Goal: Task Accomplishment & Management: Manage account settings

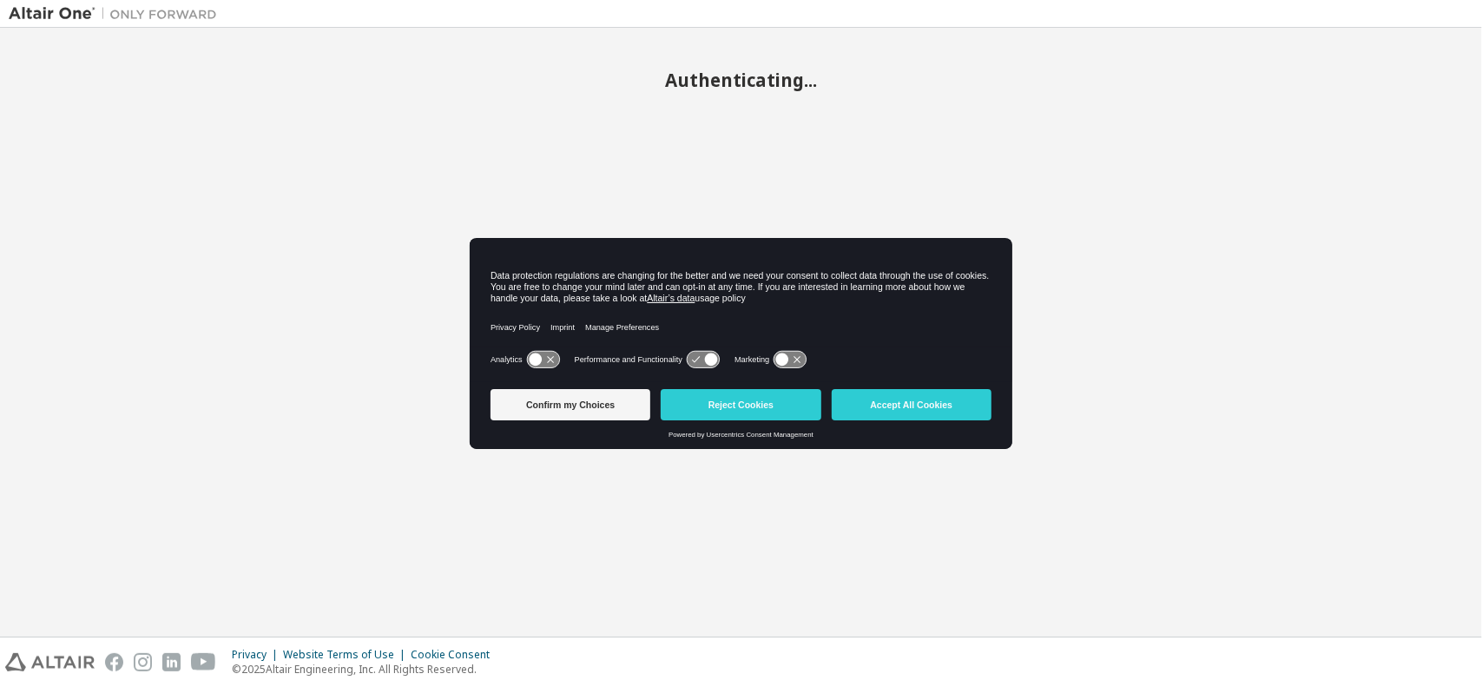
click at [924, 408] on button "Accept All Cookies" at bounding box center [912, 404] width 160 height 31
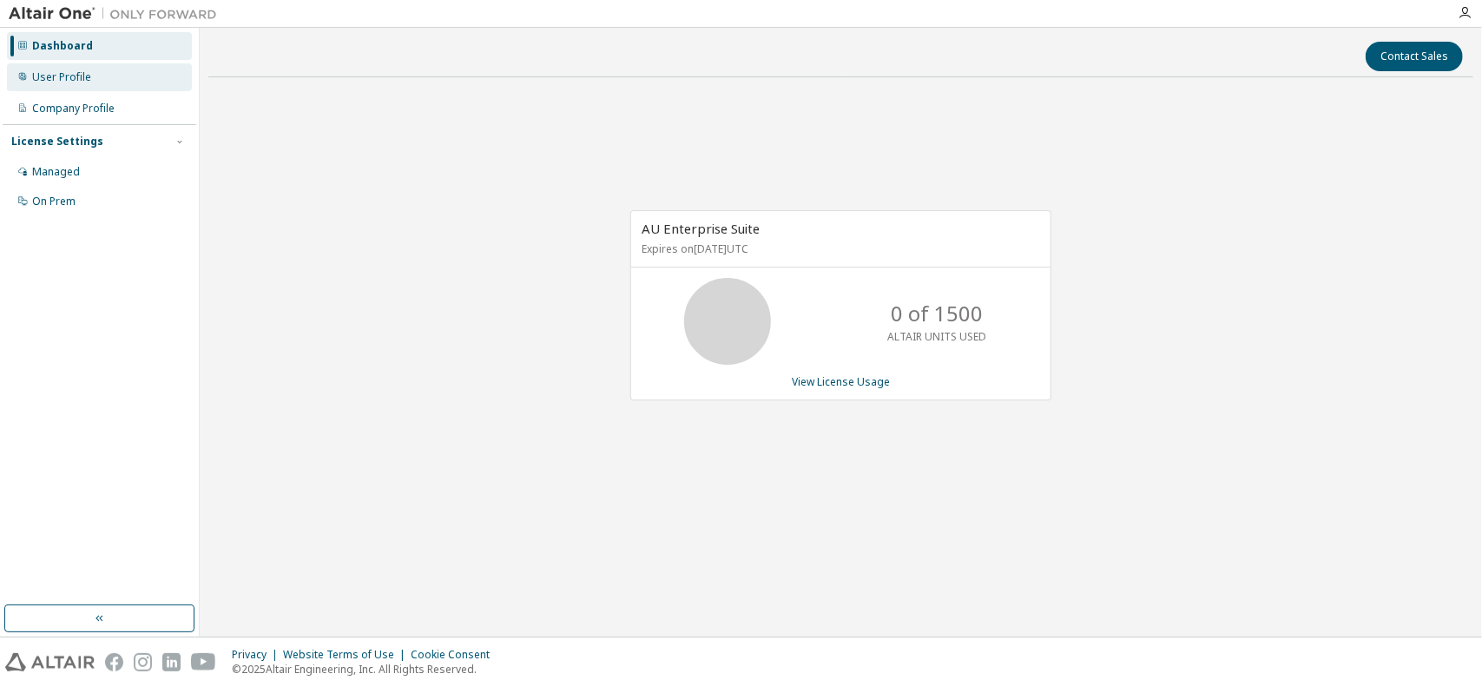
click at [92, 88] on div "User Profile" at bounding box center [99, 77] width 185 height 28
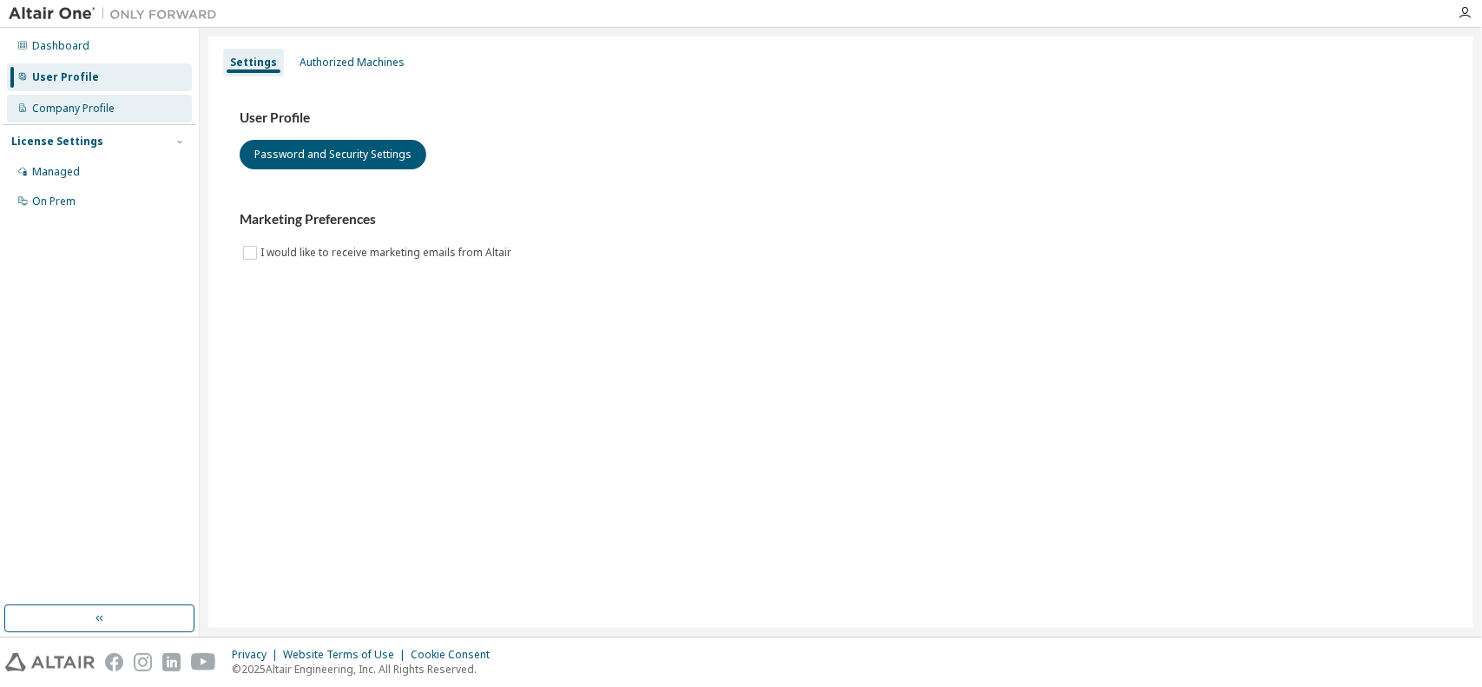
click at [89, 112] on div "Company Profile" at bounding box center [73, 109] width 83 height 14
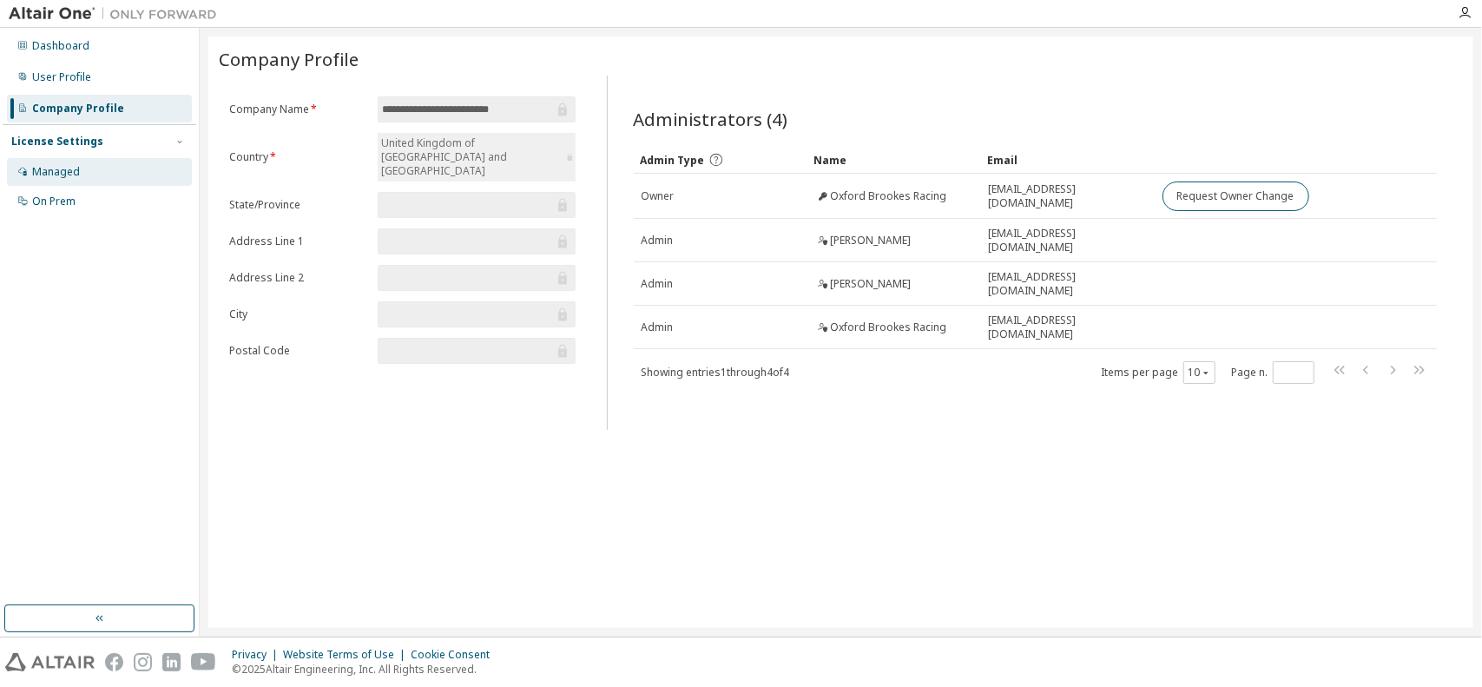
click at [85, 166] on div "Managed" at bounding box center [99, 172] width 185 height 28
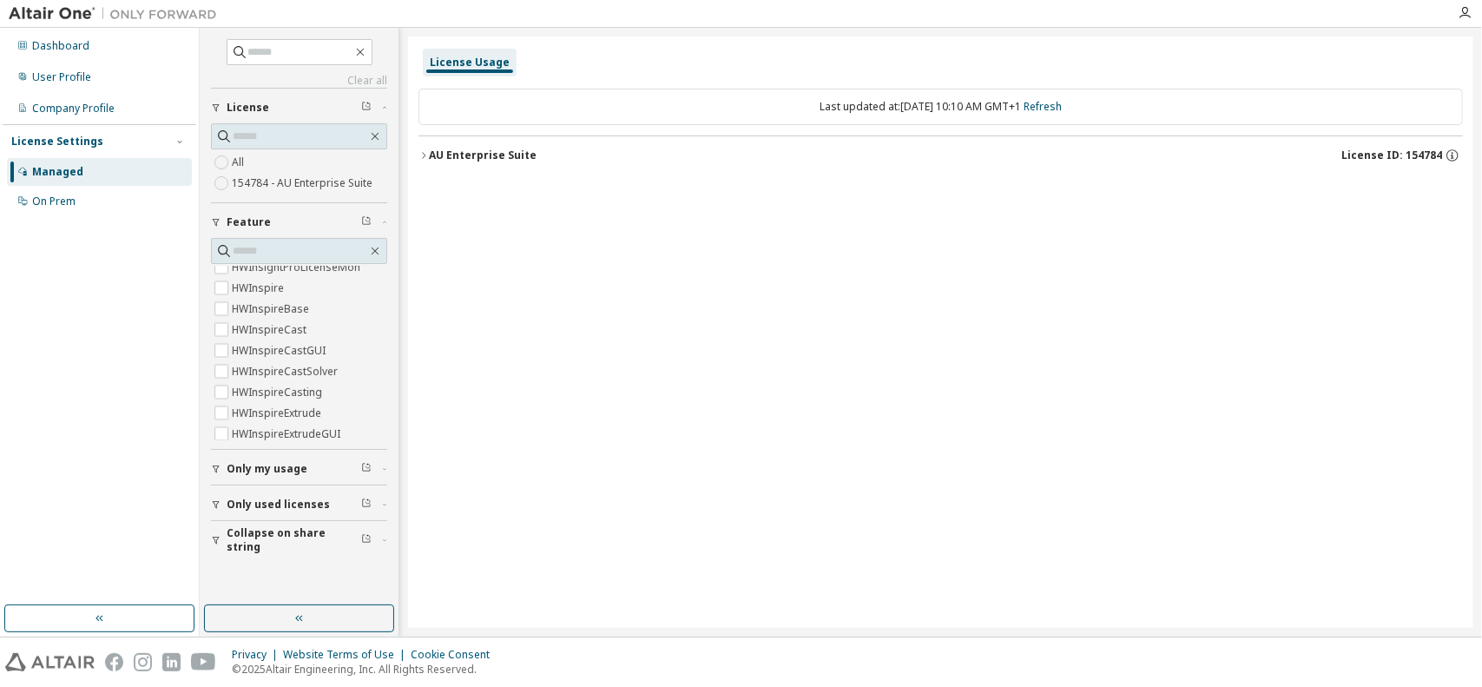
scroll to position [2779, 0]
click at [434, 143] on button "AU Enterprise Suite License ID: 154784" at bounding box center [941, 155] width 1045 height 38
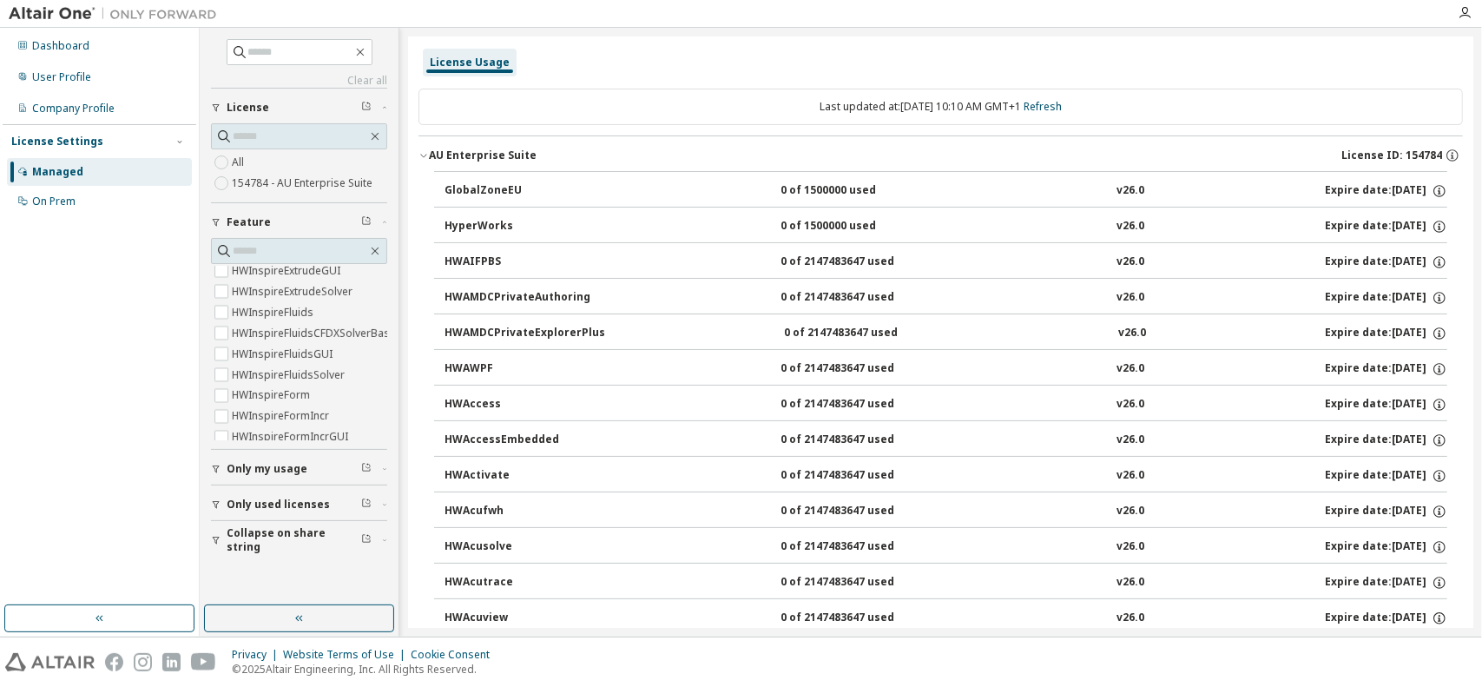
click at [432, 154] on div "AU Enterprise Suite" at bounding box center [483, 156] width 108 height 14
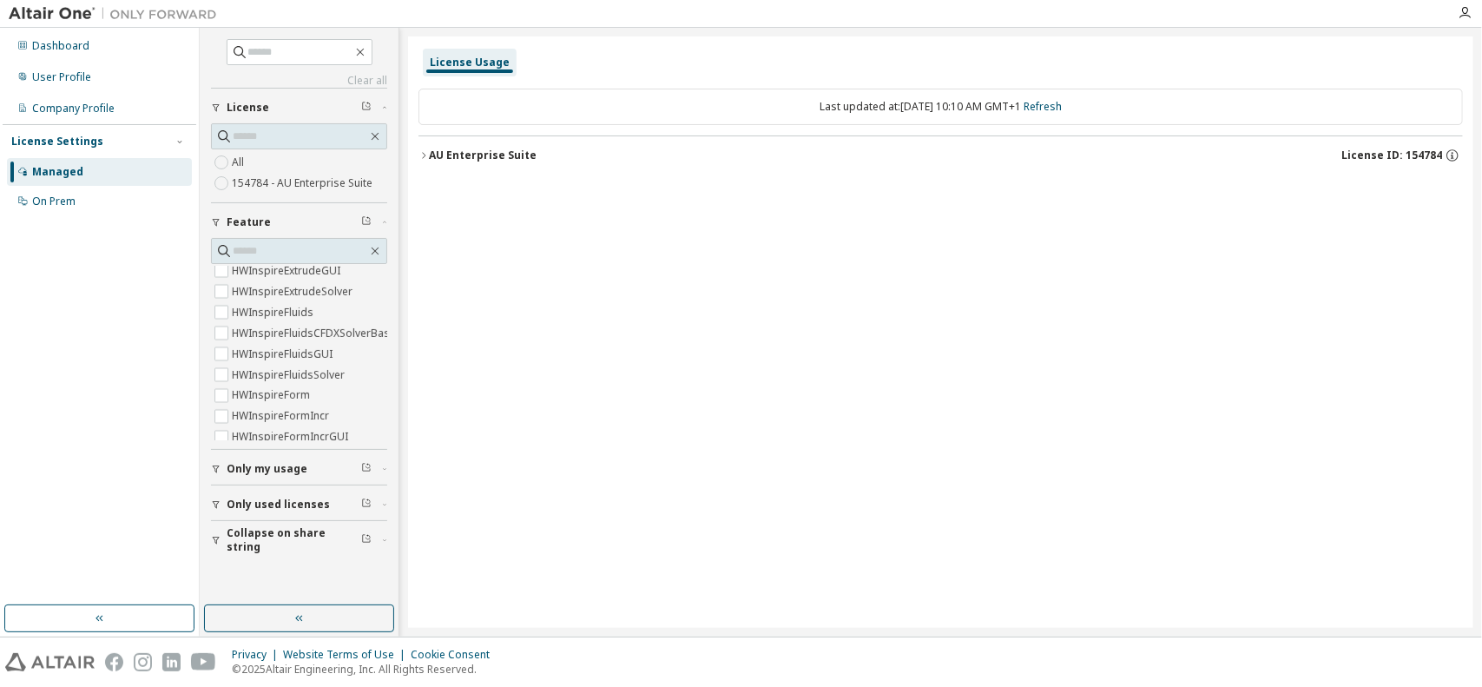
click at [432, 154] on div "AU Enterprise Suite" at bounding box center [483, 156] width 108 height 14
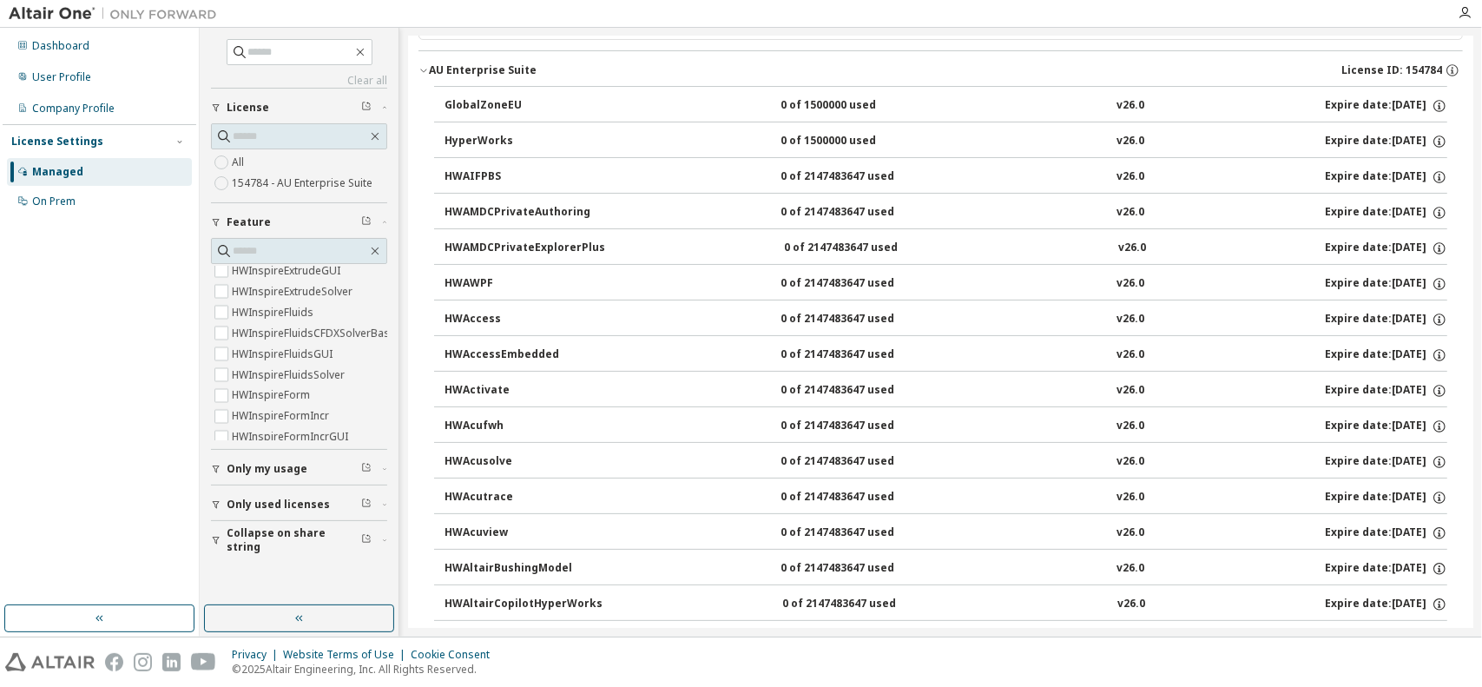
scroll to position [87, 0]
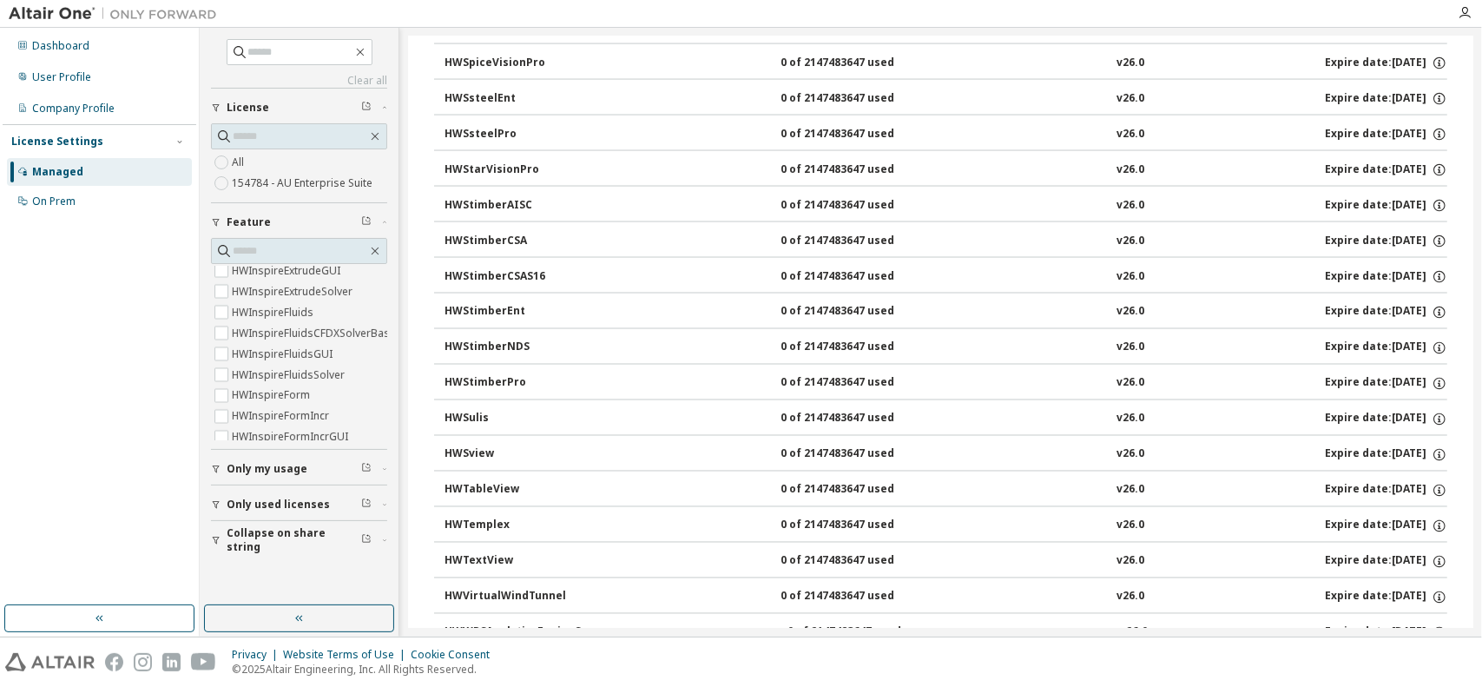
drag, startPoint x: 1124, startPoint y: 227, endPoint x: 1112, endPoint y: 437, distance: 210.5
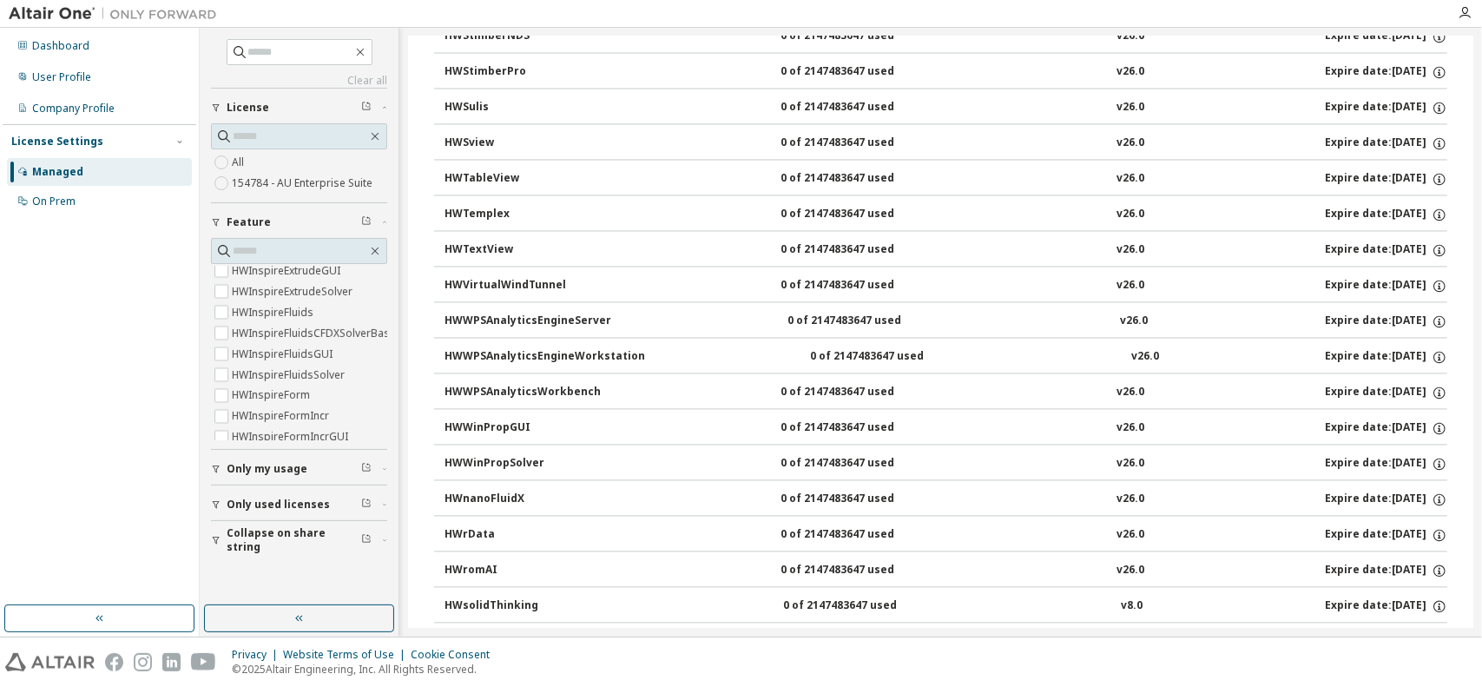
drag, startPoint x: 1089, startPoint y: 208, endPoint x: 1082, endPoint y: 449, distance: 241.5
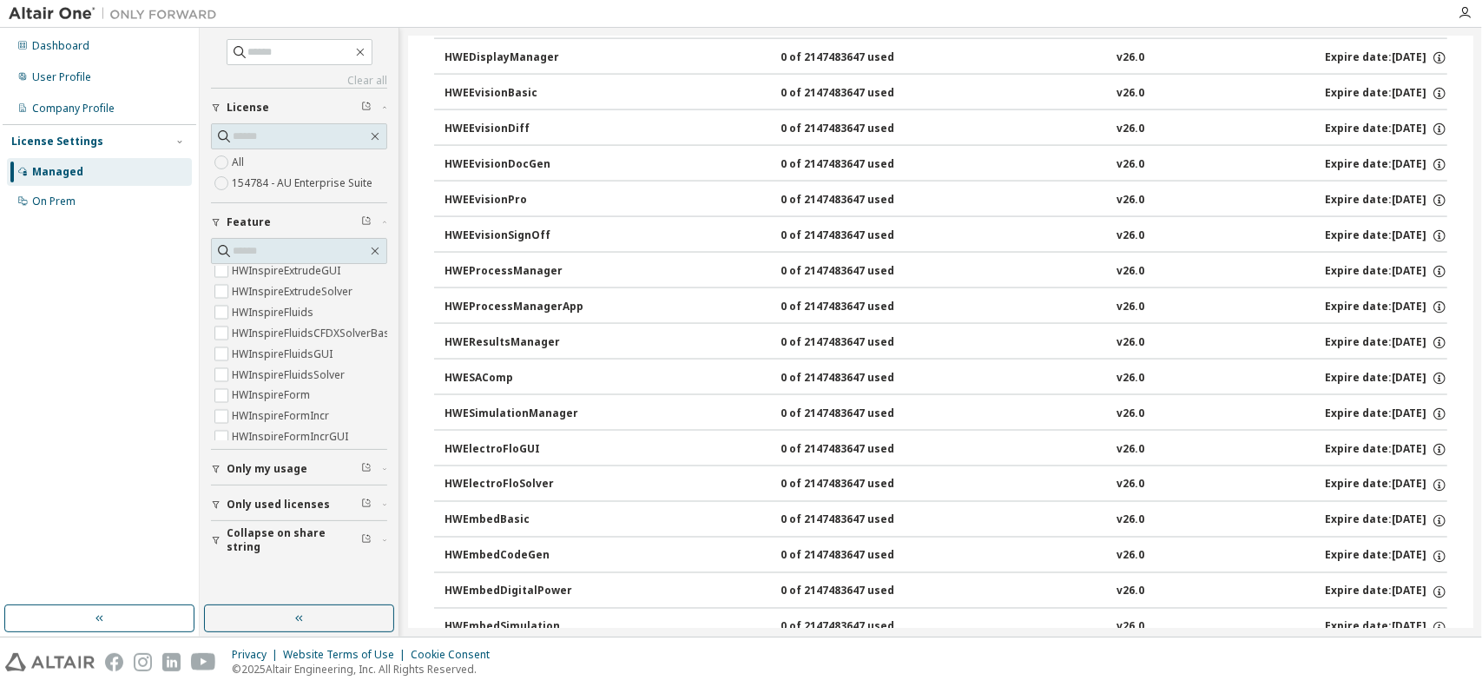
scroll to position [0, 0]
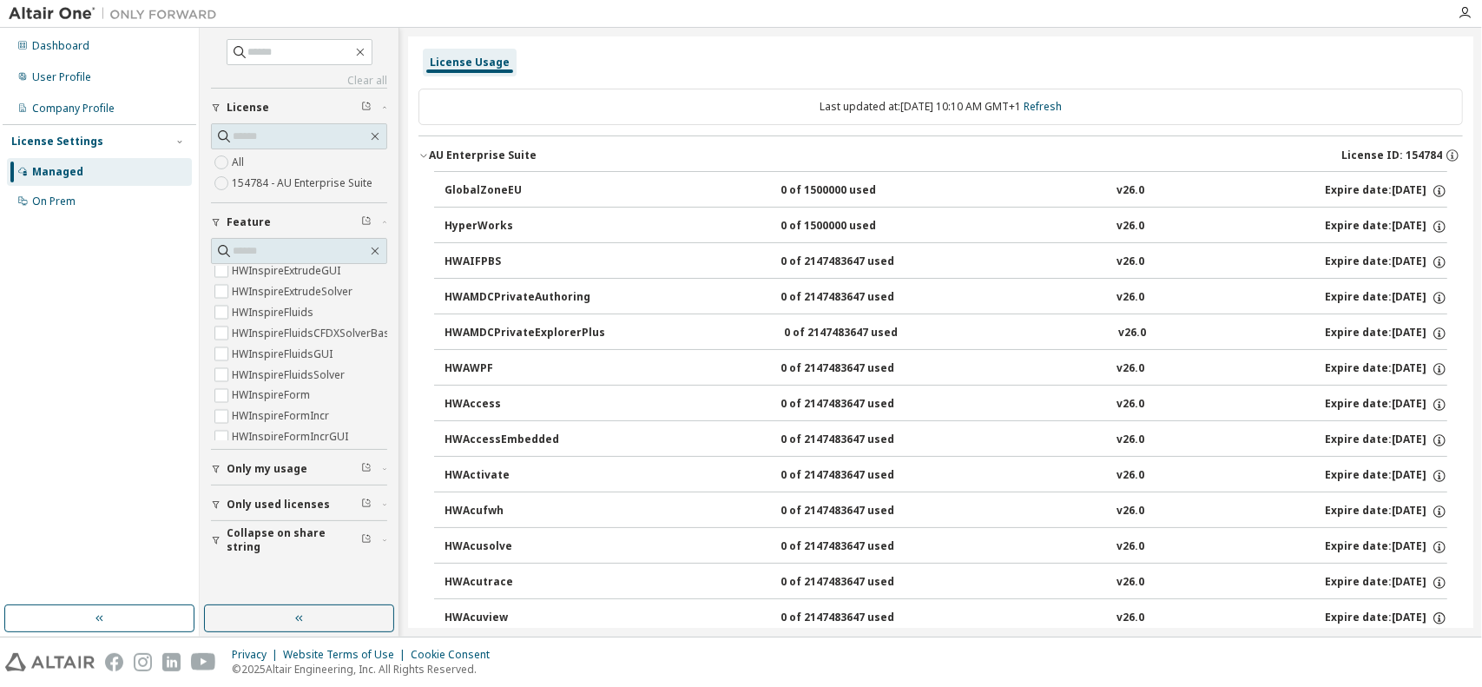
drag, startPoint x: 1082, startPoint y: 449, endPoint x: 1044, endPoint y: -22, distance: 472.2
click at [1433, 153] on span "License ID: 154784" at bounding box center [1392, 156] width 101 height 14
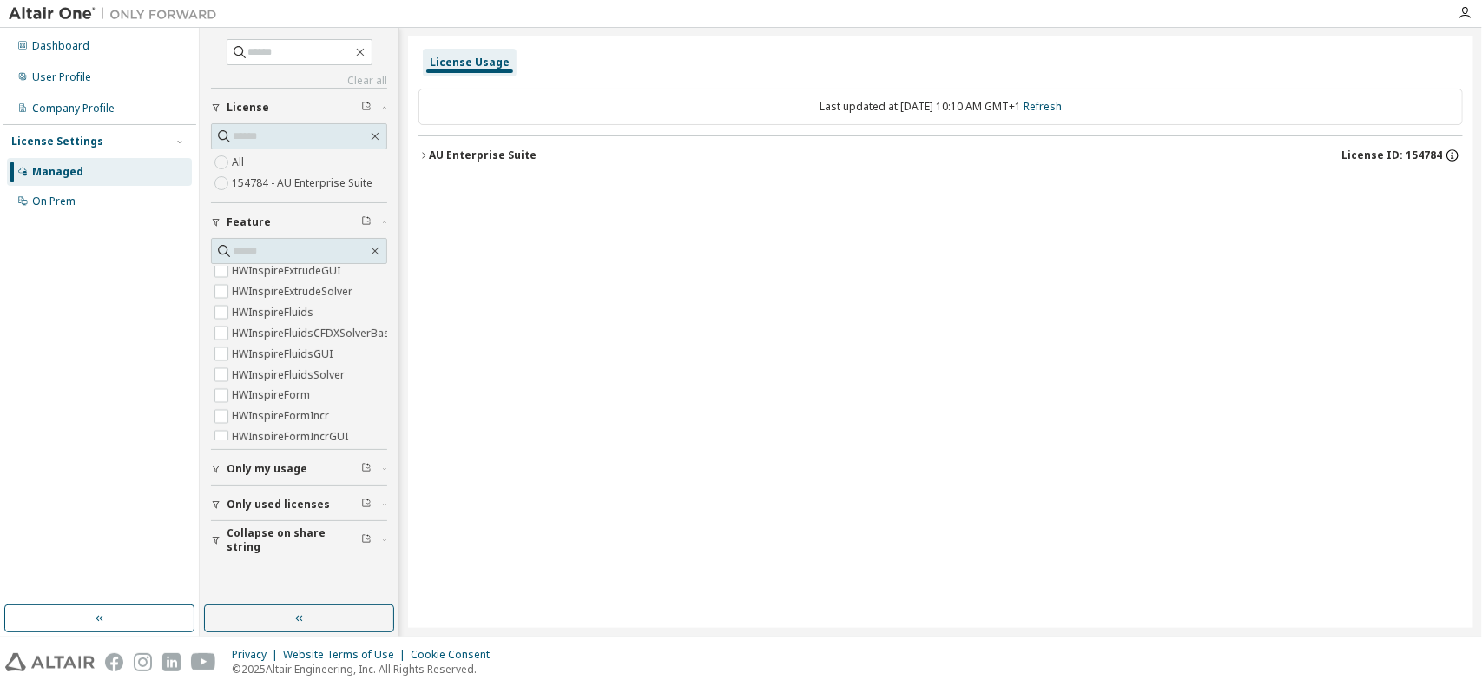
click at [1456, 161] on icon "button" at bounding box center [1453, 156] width 16 height 16
